Goal: Task Accomplishment & Management: Use online tool/utility

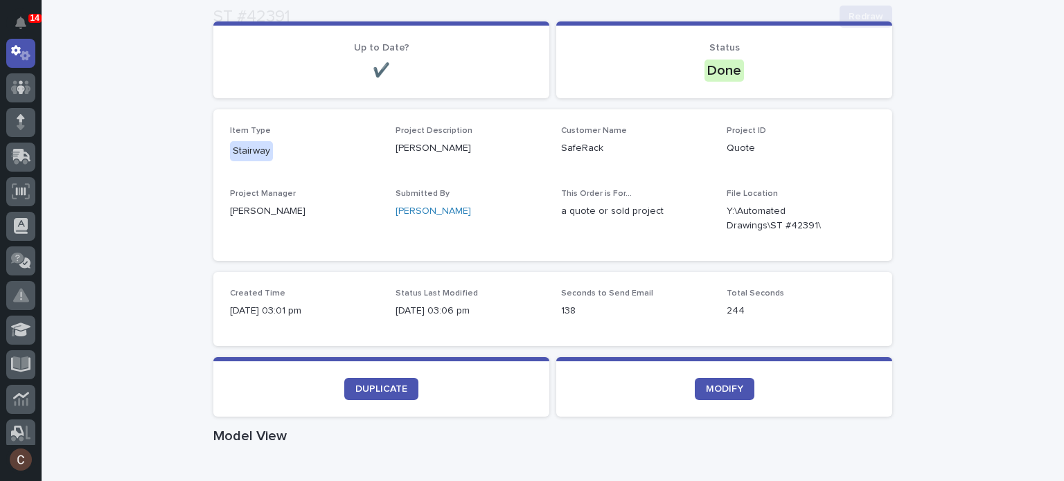
scroll to position [208, 0]
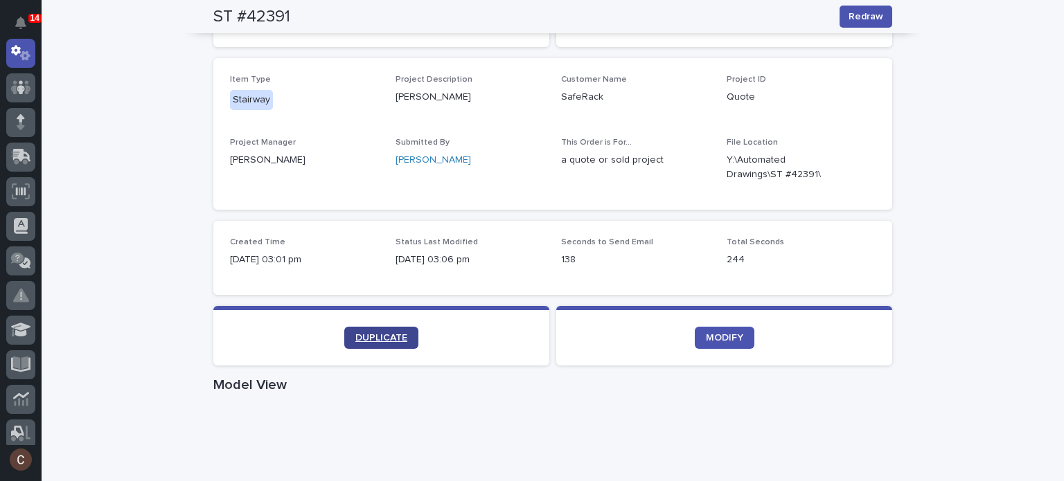
click at [405, 338] on link "DUPLICATE" at bounding box center [381, 338] width 74 height 22
